Goal: Information Seeking & Learning: Learn about a topic

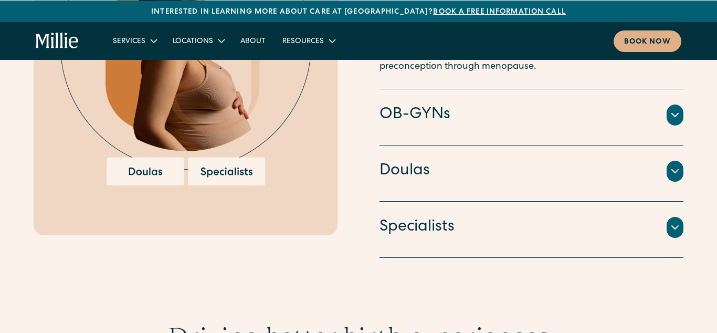
scroll to position [1676, 0]
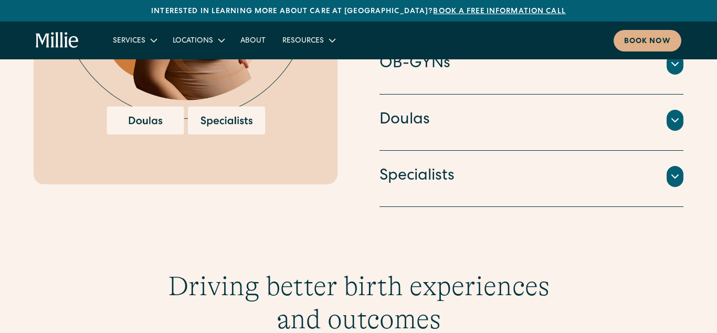
click at [674, 120] on icon at bounding box center [675, 120] width 13 height 13
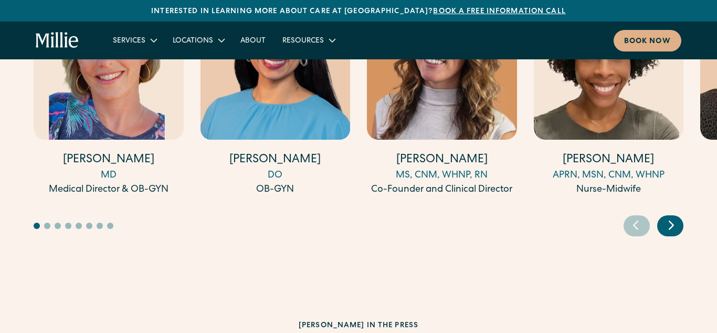
scroll to position [3289, 0]
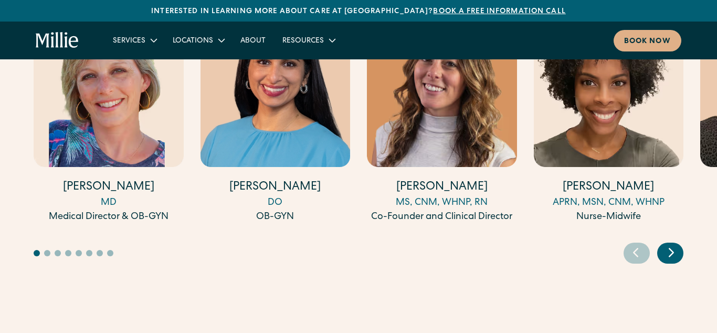
click at [671, 244] on icon "Next slide" at bounding box center [672, 252] width 16 height 16
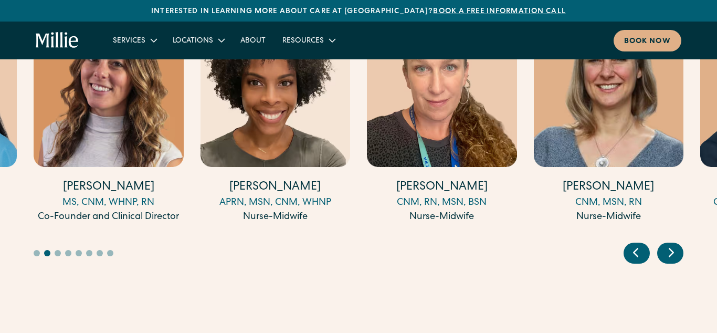
click at [671, 249] on icon "Next slide" at bounding box center [672, 253] width 4 height 8
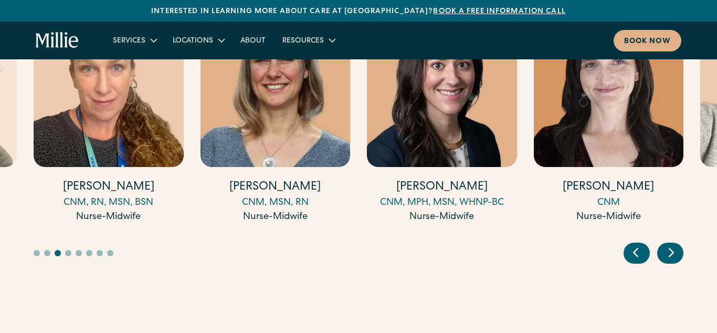
click at [671, 249] on icon "Next slide" at bounding box center [672, 253] width 4 height 8
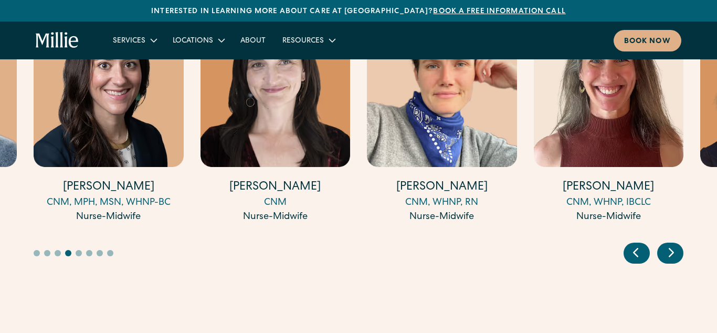
click at [671, 249] on icon "Next slide" at bounding box center [672, 253] width 4 height 8
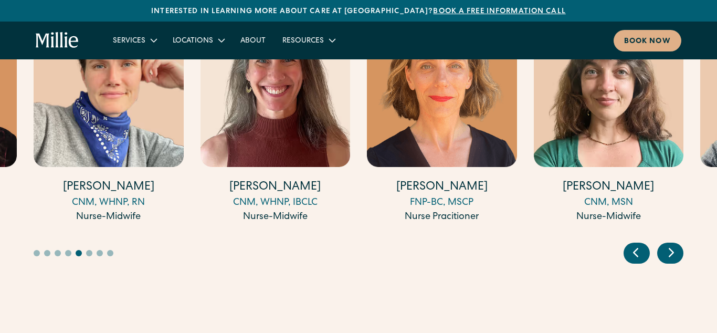
click at [671, 249] on icon "Next slide" at bounding box center [672, 253] width 4 height 8
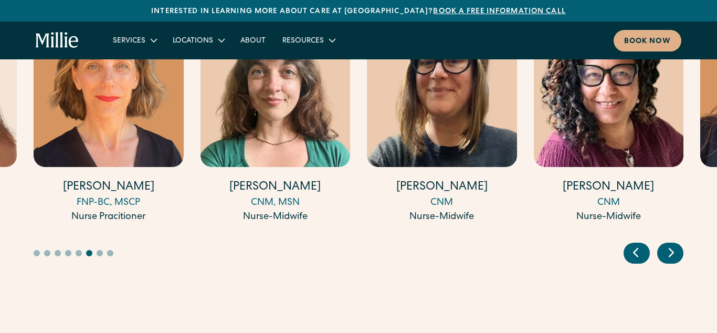
click at [671, 249] on icon "Next slide" at bounding box center [672, 253] width 4 height 8
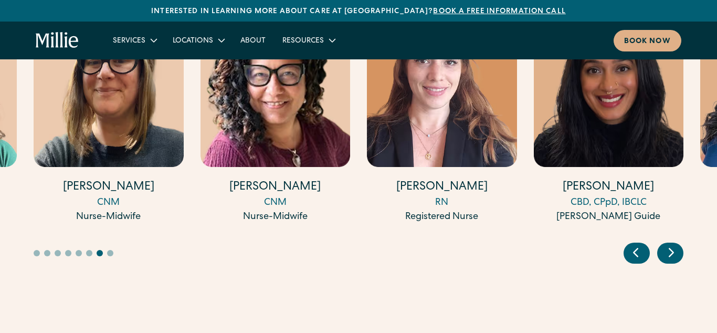
click at [671, 249] on icon "Next slide" at bounding box center [672, 253] width 4 height 8
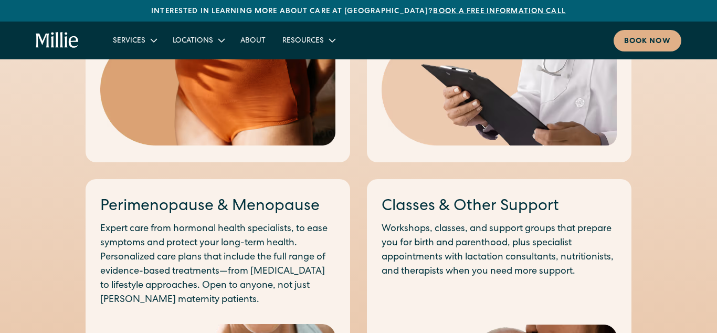
scroll to position [775, 0]
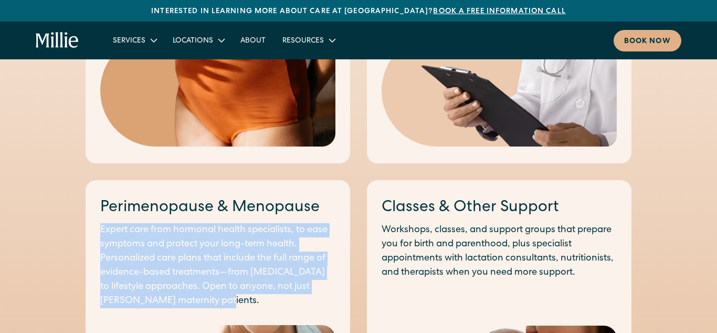
drag, startPoint x: 208, startPoint y: 304, endPoint x: 99, endPoint y: 233, distance: 130.2
click at [99, 233] on div "Perimenopause & Menopause Expert care from hormonal health specialists, to ease…" at bounding box center [218, 329] width 265 height 298
copy p "Expert care from hormonal health specialists, to ease symptoms and protect your…"
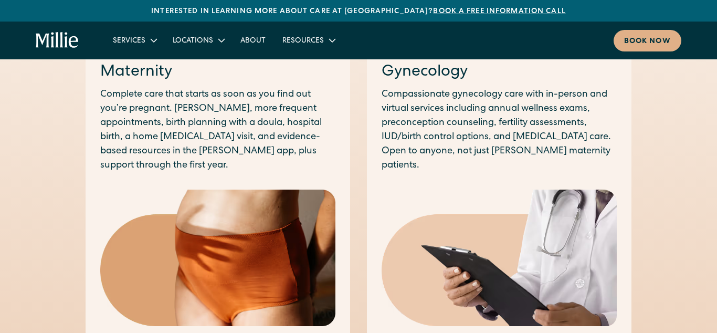
scroll to position [535, 0]
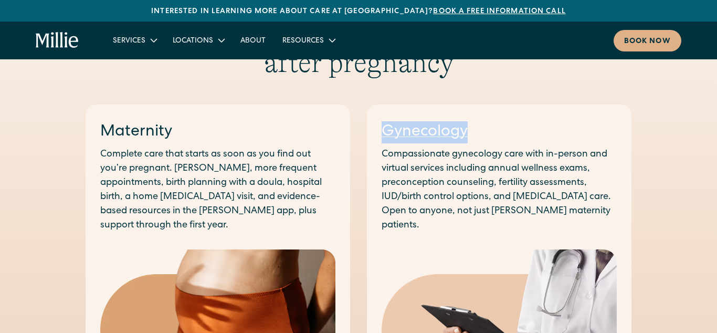
drag, startPoint x: 479, startPoint y: 129, endPoint x: 382, endPoint y: 131, distance: 97.7
click at [382, 131] on div "Gynecology" at bounding box center [499, 132] width 235 height 22
copy link "Gynecology"
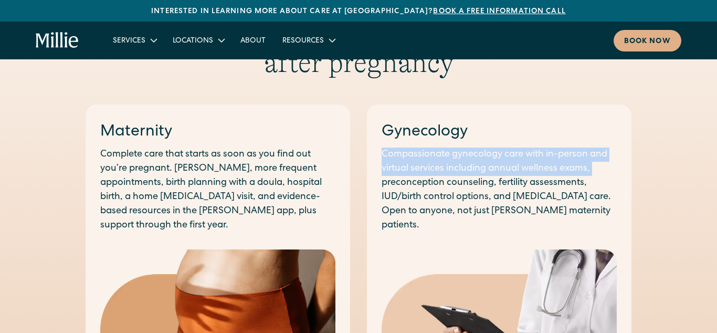
drag, startPoint x: 594, startPoint y: 166, endPoint x: 382, endPoint y: 154, distance: 213.0
click at [382, 154] on p "Compassionate gynecology care with in-person and virtual services including ann…" at bounding box center [499, 190] width 235 height 85
copy p "Compassionate gynecology care with in-person and virtual services including ann…"
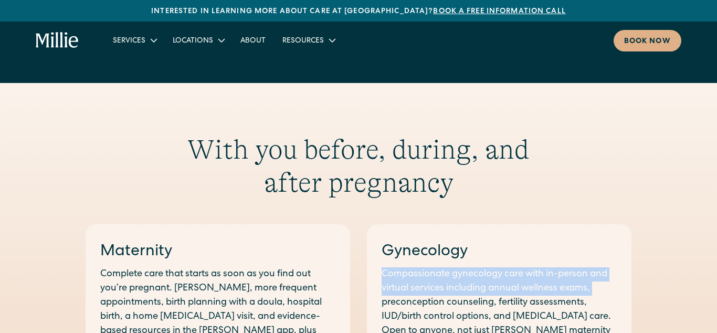
scroll to position [56, 0]
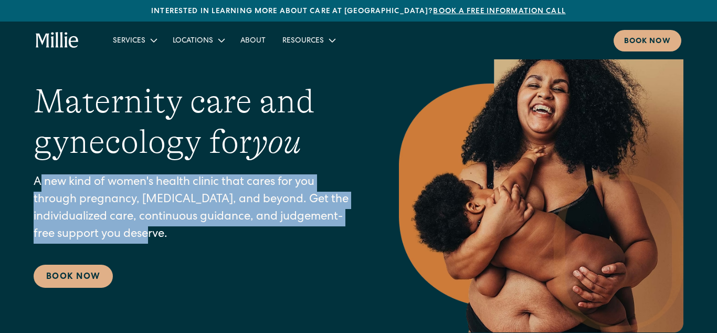
drag, startPoint x: 173, startPoint y: 233, endPoint x: 40, endPoint y: 185, distance: 141.7
click at [38, 187] on p "A new kind of women's health clinic that cares for you through pregnancy, postp…" at bounding box center [195, 208] width 323 height 69
drag, startPoint x: 36, startPoint y: 180, endPoint x: 201, endPoint y: 258, distance: 182.8
click at [201, 258] on div "Maternity care and gynecology for you A new kind of women's health clinic that …" at bounding box center [195, 184] width 323 height 207
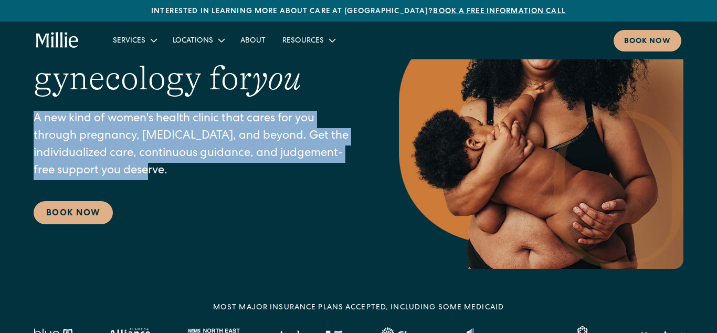
scroll to position [0, 0]
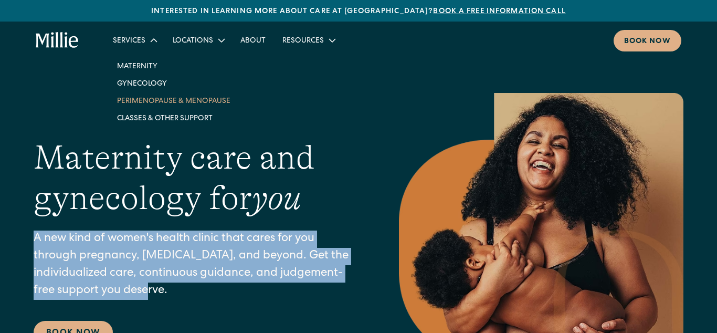
click at [153, 99] on link "Perimenopause & Menopause" at bounding box center [174, 100] width 130 height 17
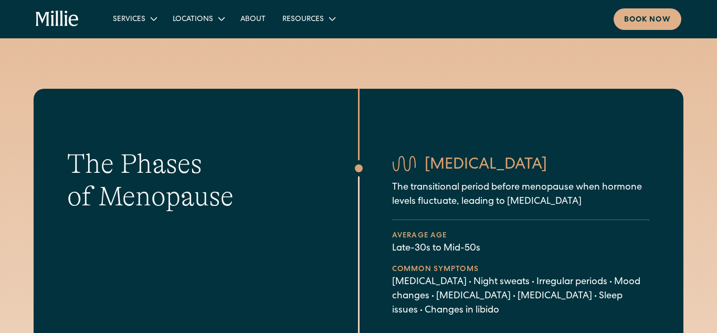
scroll to position [419, 0]
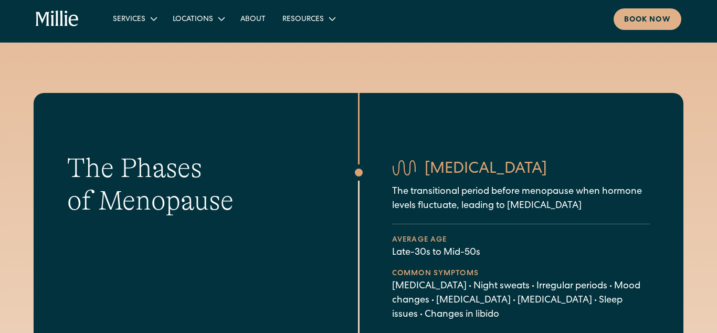
click at [486, 166] on h3 "[MEDICAL_DATA]" at bounding box center [486, 170] width 122 height 22
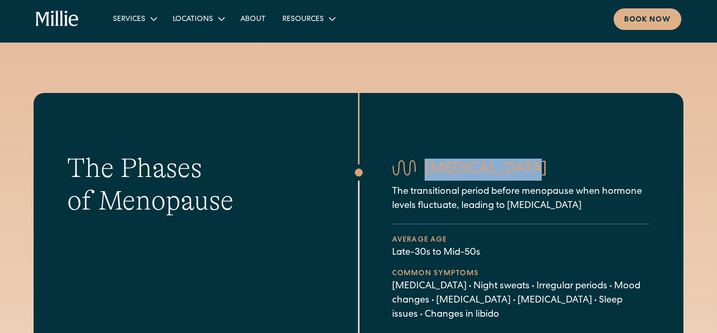
click at [486, 166] on h3 "[MEDICAL_DATA]" at bounding box center [486, 170] width 122 height 22
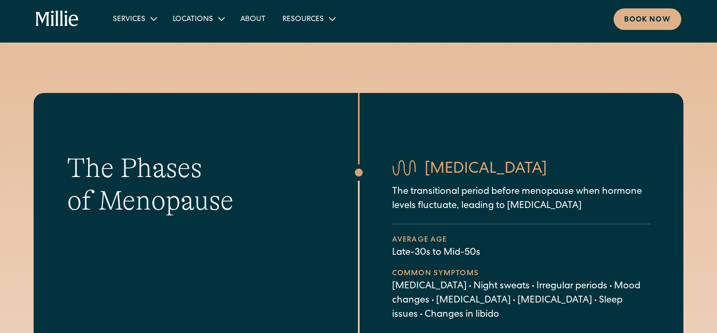
click at [486, 166] on h3 "[MEDICAL_DATA]" at bounding box center [486, 170] width 122 height 22
drag, startPoint x: 394, startPoint y: 188, endPoint x: 640, endPoint y: 205, distance: 245.8
click at [640, 205] on p "The transitional period before menopause when hormone levels fluctuate, leading…" at bounding box center [521, 199] width 258 height 28
copy p "The transitional period before menopause when hormone levels fluctuate, leading…"
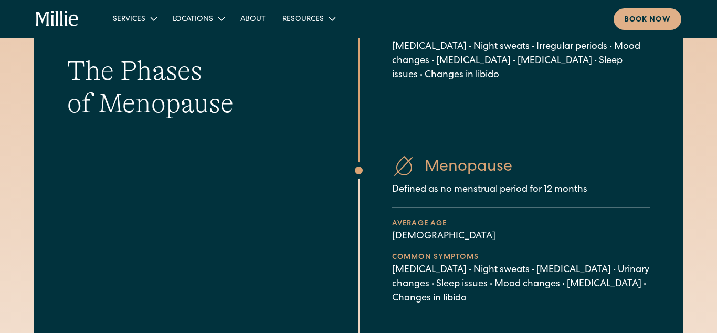
scroll to position [778, 0]
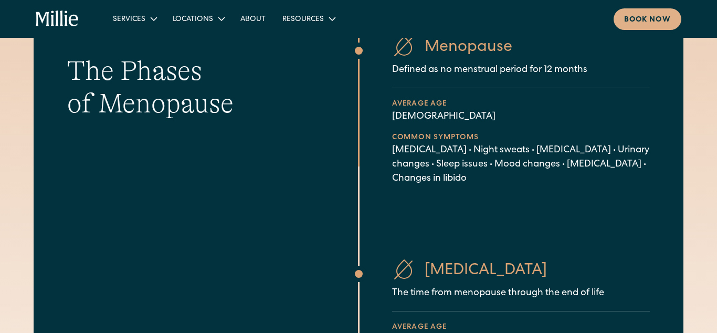
drag, startPoint x: 471, startPoint y: 176, endPoint x: 465, endPoint y: 183, distance: 9.0
click at [469, 177] on p "[MEDICAL_DATA] • Night sweats • [MEDICAL_DATA] • Urinary changes • Sleep issues…" at bounding box center [521, 164] width 258 height 43
click at [465, 183] on p "[MEDICAL_DATA] • Night sweats • [MEDICAL_DATA] • Urinary changes • Sleep issues…" at bounding box center [521, 164] width 258 height 43
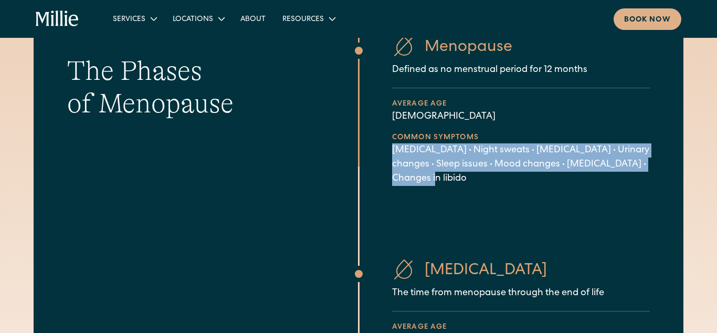
drag, startPoint x: 462, startPoint y: 183, endPoint x: 394, endPoint y: 145, distance: 77.4
click at [394, 145] on p "[MEDICAL_DATA] • Night sweats • [MEDICAL_DATA] • Urinary changes • Sleep issues…" at bounding box center [521, 164] width 258 height 43
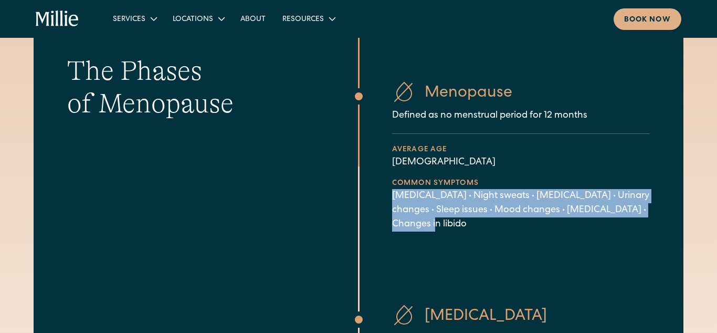
scroll to position [718, 0]
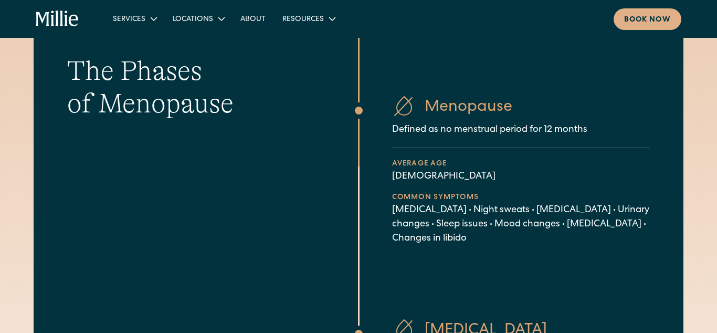
click at [470, 236] on p "[MEDICAL_DATA] • Night sweats • [MEDICAL_DATA] • Urinary changes • Sleep issues…" at bounding box center [521, 224] width 258 height 43
drag, startPoint x: 470, startPoint y: 238, endPoint x: 385, endPoint y: 213, distance: 88.9
click at [392, 213] on div "Menopause Defined as no menstrual period for 12 months Average age [DEMOGRAPHIC…" at bounding box center [521, 180] width 258 height 181
click at [399, 206] on p "[MEDICAL_DATA] • Night sweats • [MEDICAL_DATA] • Urinary changes • Sleep issues…" at bounding box center [521, 224] width 258 height 43
click at [406, 204] on p "[MEDICAL_DATA] • Night sweats • [MEDICAL_DATA] • Urinary changes • Sleep issues…" at bounding box center [521, 224] width 258 height 43
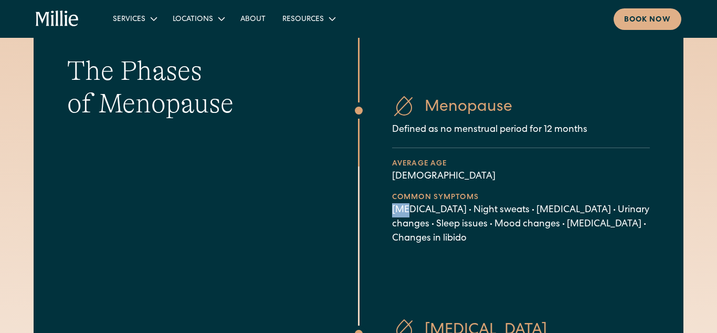
click at [406, 204] on p "[MEDICAL_DATA] • Night sweats • [MEDICAL_DATA] • Urinary changes • Sleep issues…" at bounding box center [521, 224] width 258 height 43
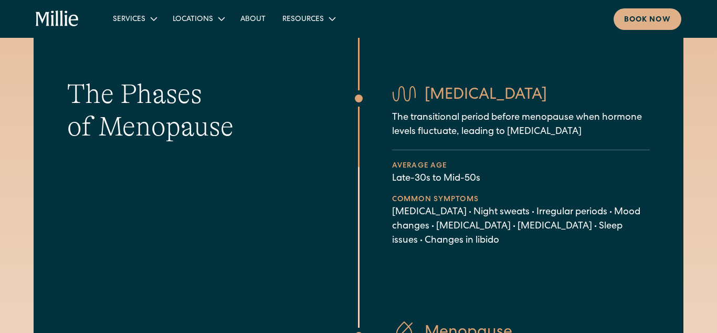
scroll to position [419, 0]
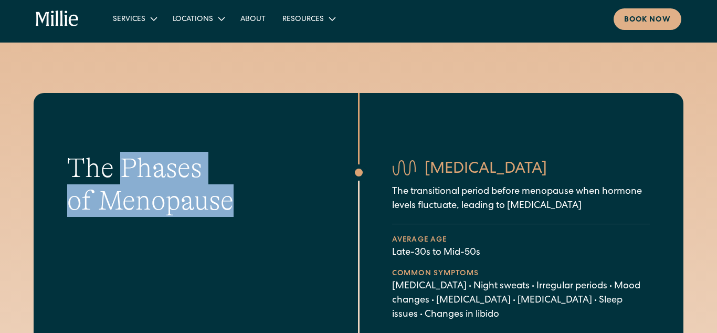
drag, startPoint x: 124, startPoint y: 163, endPoint x: 229, endPoint y: 203, distance: 112.2
click at [229, 203] on h2 "The Phases of Menopause" at bounding box center [191, 185] width 249 height 66
copy h2 "Phases of Menopause"
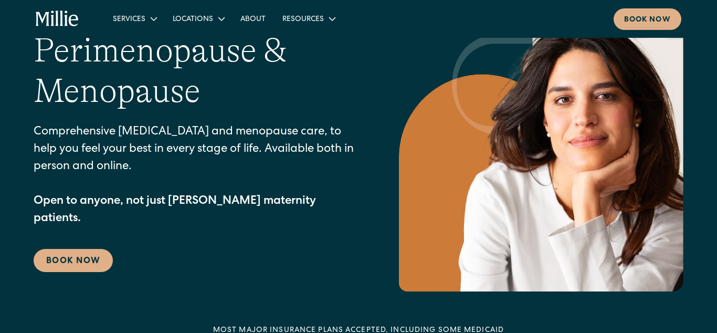
scroll to position [60, 0]
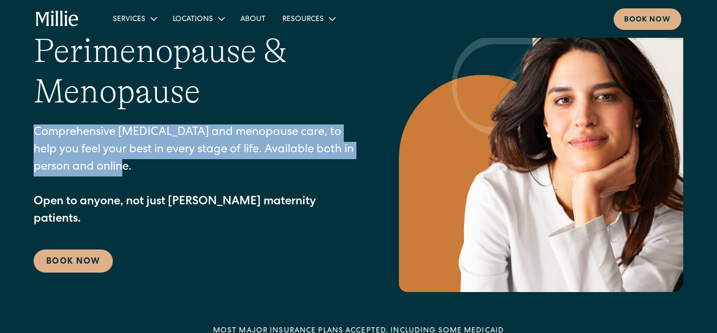
drag, startPoint x: 141, startPoint y: 173, endPoint x: 30, endPoint y: 137, distance: 117.1
click at [30, 137] on div "[MEDICAL_DATA] & Menopause Comprehensive [MEDICAL_DATA] and menopause care, to …" at bounding box center [358, 152] width 717 height 280
copy p "Comprehensive [MEDICAL_DATA] and menopause care, to help you feel your best in …"
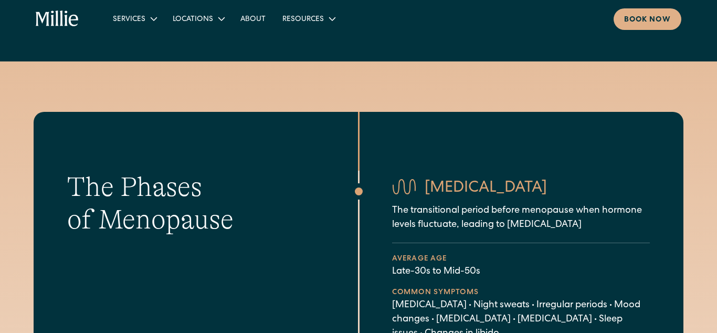
scroll to position [419, 0]
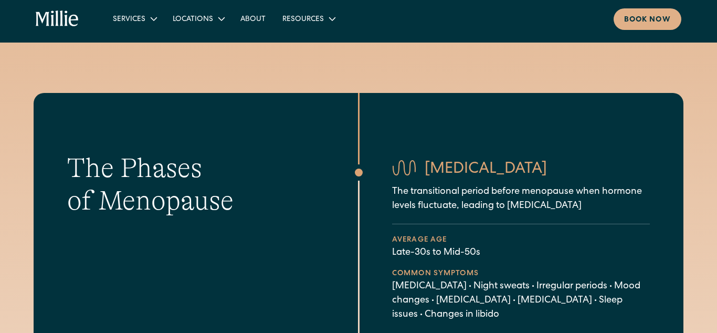
click at [482, 250] on p "Late-30s to Mid-50s" at bounding box center [521, 253] width 258 height 14
drag, startPoint x: 482, startPoint y: 250, endPoint x: 392, endPoint y: 252, distance: 89.3
click at [392, 252] on p "Late-30s to Mid-50s" at bounding box center [521, 253] width 258 height 14
copy p "Late-30s to Mid-50s"
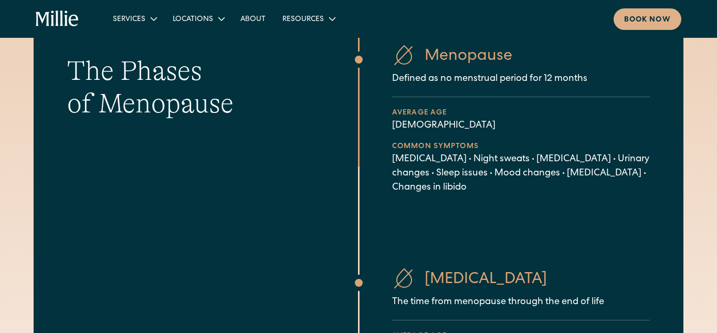
scroll to position [838, 0]
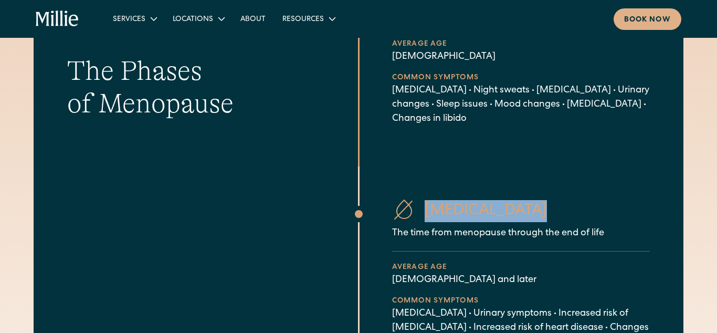
drag, startPoint x: 546, startPoint y: 205, endPoint x: 443, endPoint y: 196, distance: 103.4
click at [443, 196] on div "[MEDICAL_DATA] The time from menopause through the end of life Average age [DEM…" at bounding box center [521, 283] width 258 height 181
copy div "[MEDICAL_DATA]"
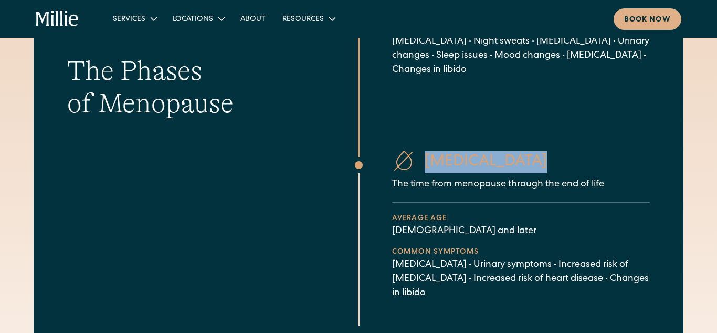
scroll to position [958, 0]
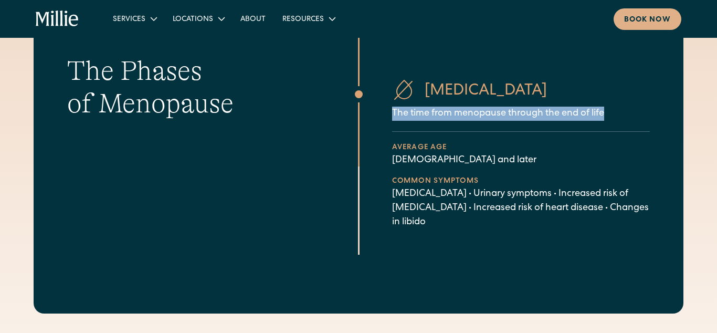
drag, startPoint x: 394, startPoint y: 112, endPoint x: 615, endPoint y: 111, distance: 220.6
click at [615, 111] on p "The time from menopause through the end of life" at bounding box center [521, 114] width 258 height 14
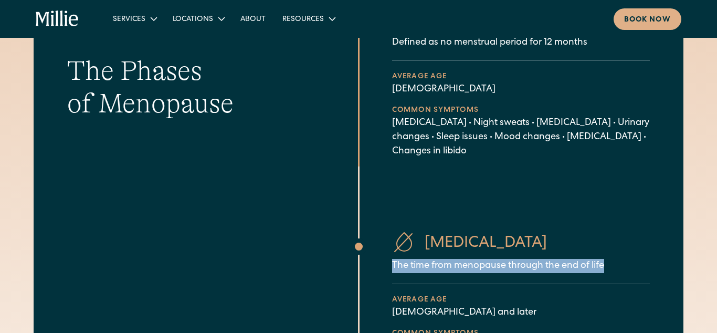
scroll to position [838, 0]
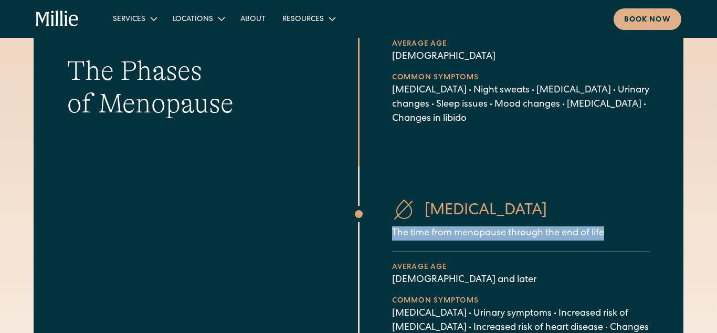
copy p "The time from menopause through the end of life"
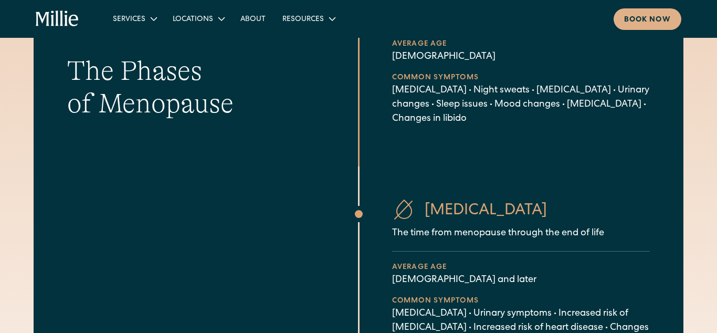
click at [512, 223] on div "[MEDICAL_DATA] The time from menopause through the end of life Average age [DEM…" at bounding box center [521, 273] width 258 height 152
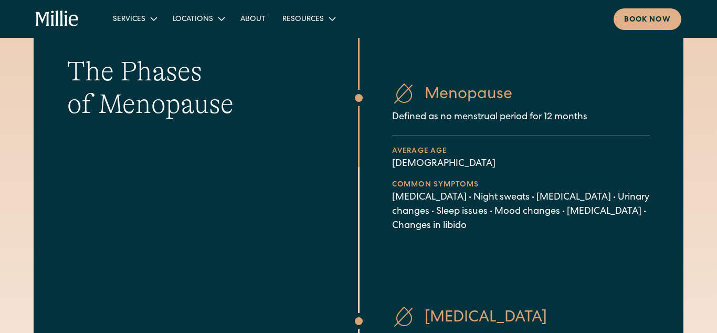
scroll to position [718, 0]
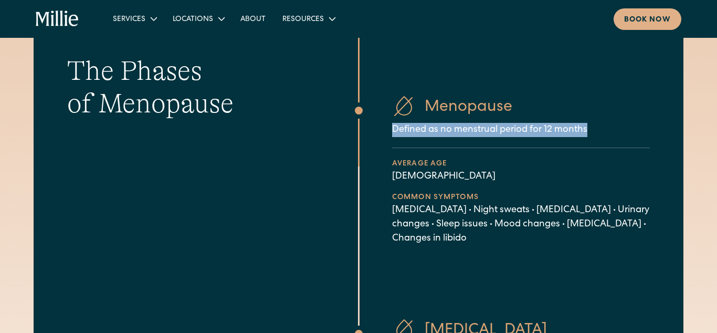
drag, startPoint x: 591, startPoint y: 128, endPoint x: 398, endPoint y: 122, distance: 193.4
click at [398, 122] on div "Menopause Defined as no menstrual period for 12 months Average age [DEMOGRAPHIC…" at bounding box center [521, 170] width 258 height 152
copy p "Defined as no menstrual period for 12 months"
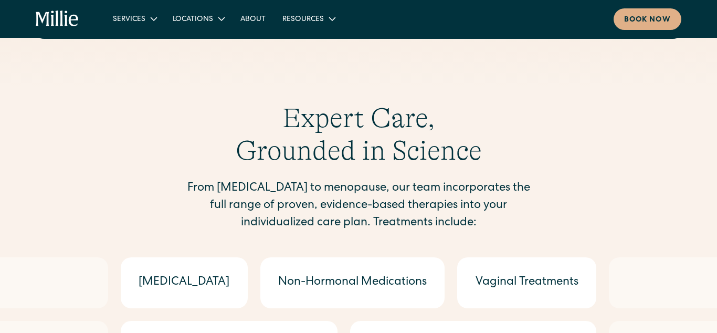
scroll to position [1257, 0]
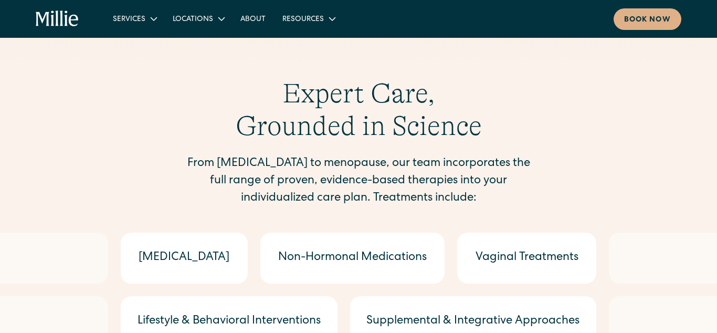
click at [367, 197] on div "From [MEDICAL_DATA] to menopause, our team incorporates the full range of prove…" at bounding box center [359, 181] width 354 height 52
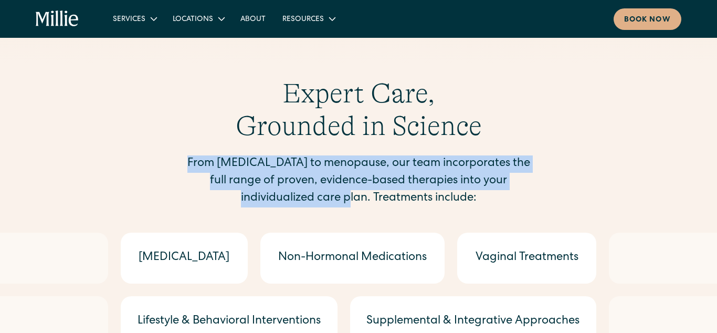
drag, startPoint x: 367, startPoint y: 197, endPoint x: 192, endPoint y: 162, distance: 178.5
click at [192, 162] on div "From [MEDICAL_DATA] to menopause, our team incorporates the full range of prove…" at bounding box center [359, 181] width 354 height 52
copy div "From [MEDICAL_DATA] to menopause, our team incorporates the full range of prove…"
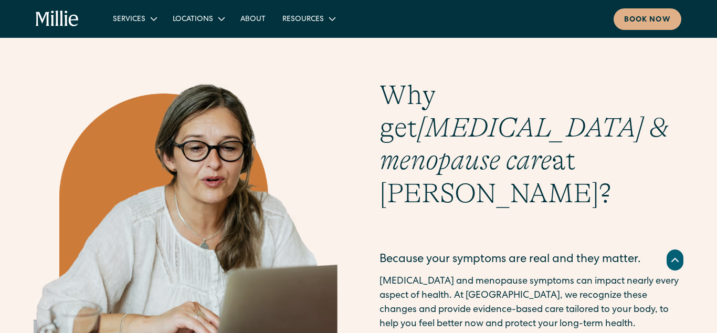
scroll to position [1736, 0]
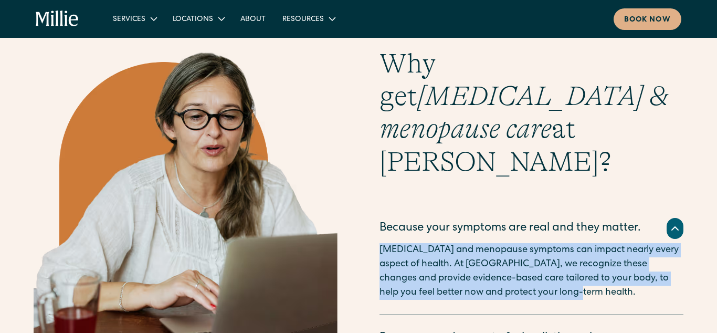
drag, startPoint x: 382, startPoint y: 183, endPoint x: 566, endPoint y: 233, distance: 190.5
click at [566, 243] on p "[MEDICAL_DATA] and menopause symptoms can impact nearly every aspect of health.…" at bounding box center [532, 271] width 304 height 57
copy p "[MEDICAL_DATA] and menopause symptoms can impact nearly every aspect of health.…"
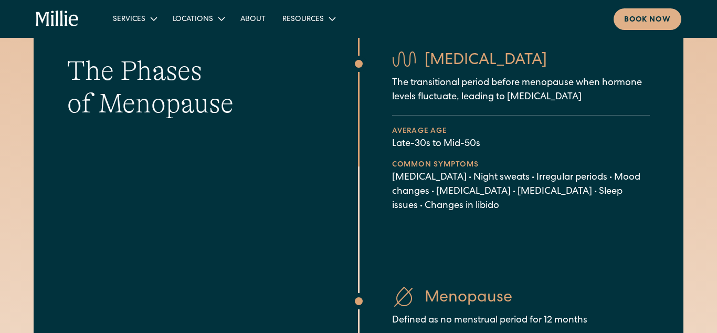
scroll to position [539, 0]
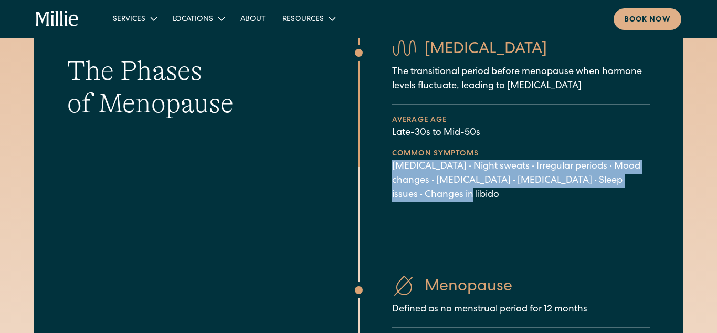
drag, startPoint x: 393, startPoint y: 164, endPoint x: 470, endPoint y: 198, distance: 83.7
click at [470, 198] on p "[MEDICAL_DATA] • Night sweats • Irregular periods • Mood changes • [MEDICAL_DAT…" at bounding box center [521, 181] width 258 height 43
copy p "[MEDICAL_DATA] • Night sweats • Irregular periods • Mood changes • [MEDICAL_DAT…"
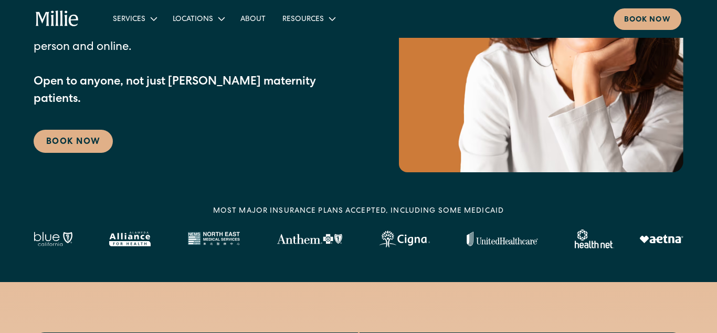
scroll to position [479, 0]
